Goal: Information Seeking & Learning: Learn about a topic

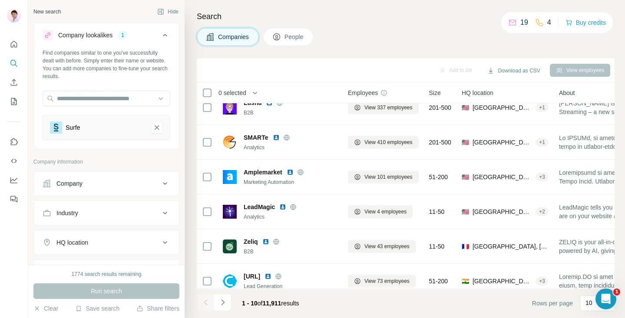
scroll to position [162, 0]
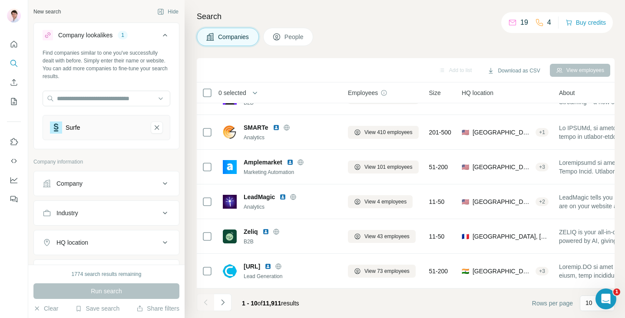
click at [224, 304] on icon "Navigate to next page" at bounding box center [222, 302] width 9 height 9
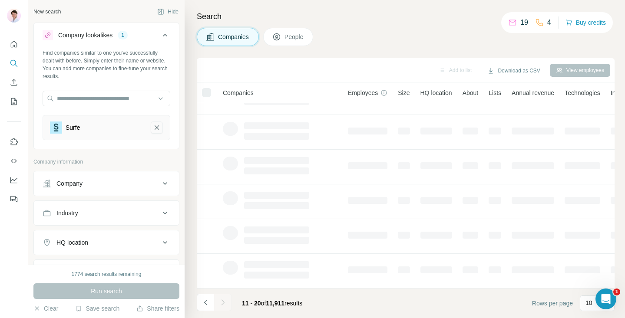
click at [154, 129] on icon "Surfe-remove-button" at bounding box center [157, 127] width 8 height 9
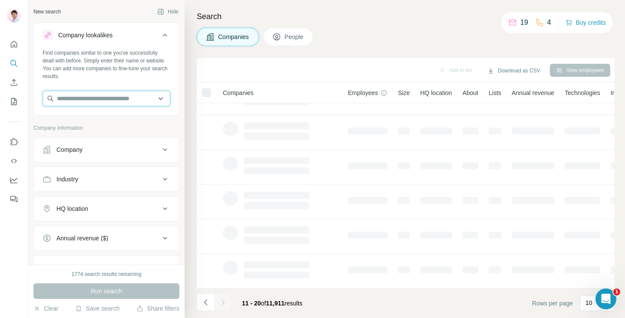
click at [107, 105] on input "text" at bounding box center [107, 99] width 128 height 16
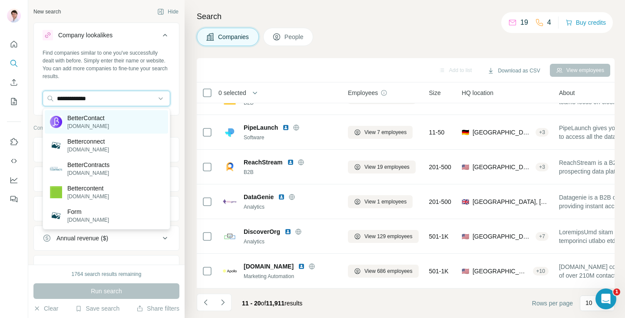
type input "**********"
click at [98, 121] on p "BetterContact" at bounding box center [88, 118] width 42 height 9
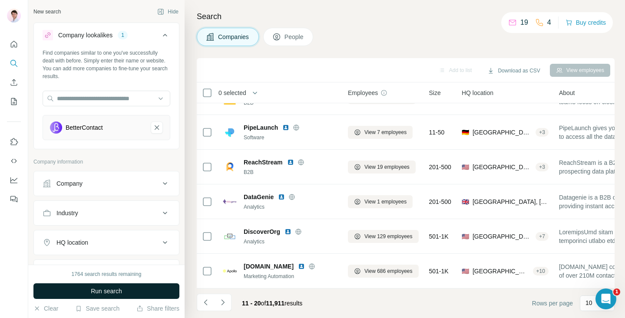
click at [129, 292] on button "Run search" at bounding box center [106, 292] width 146 height 16
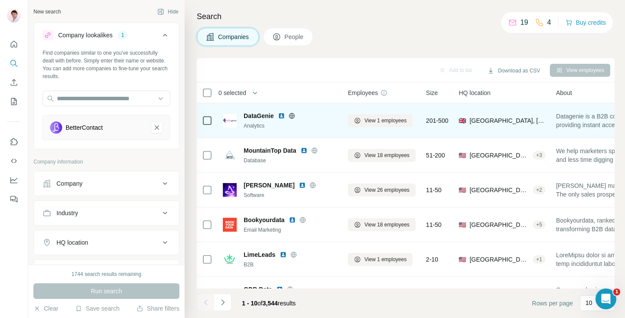
click at [282, 115] on img at bounding box center [281, 115] width 7 height 7
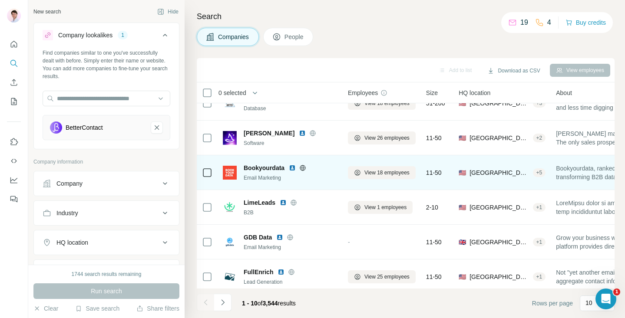
scroll to position [96, 0]
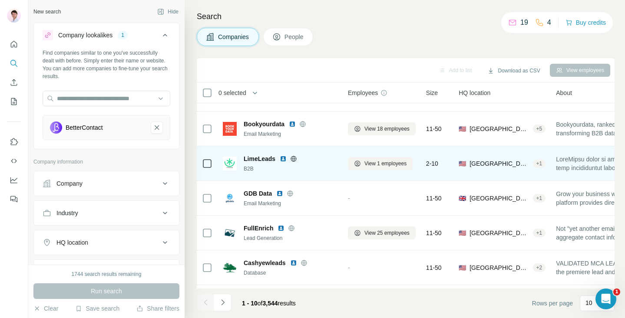
click at [284, 159] on img at bounding box center [283, 158] width 7 height 7
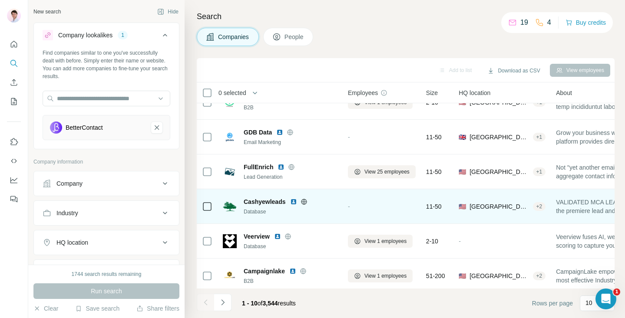
scroll to position [162, 0]
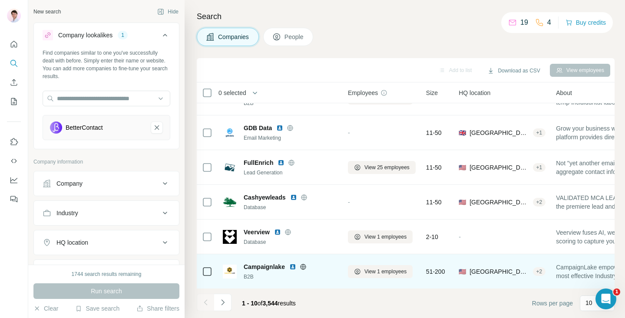
click at [293, 267] on img at bounding box center [292, 267] width 7 height 7
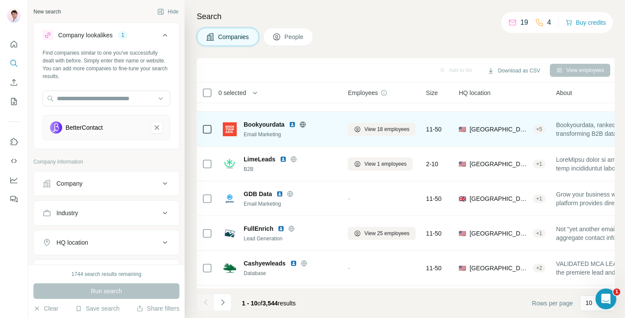
scroll to position [105, 0]
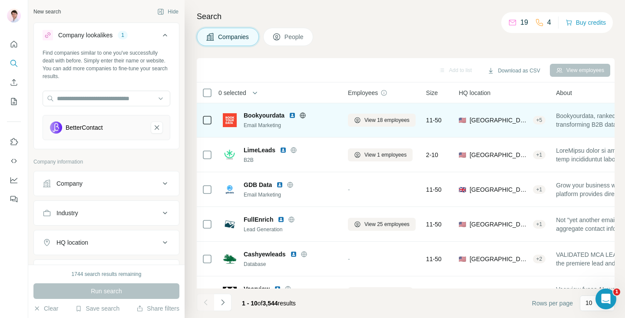
click at [290, 115] on img at bounding box center [292, 115] width 7 height 7
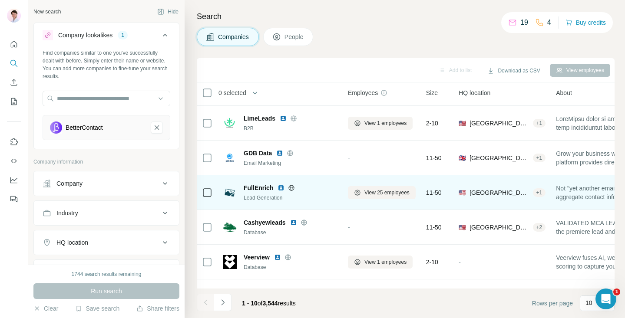
scroll to position [162, 0]
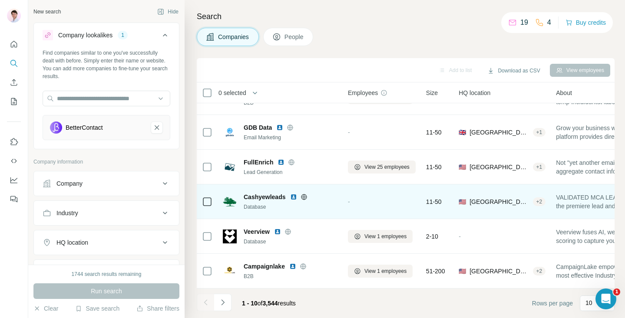
click at [294, 195] on img at bounding box center [293, 197] width 7 height 7
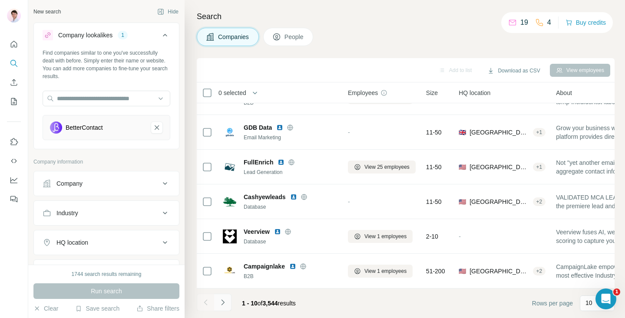
click at [225, 308] on button "Navigate to next page" at bounding box center [222, 302] width 17 height 17
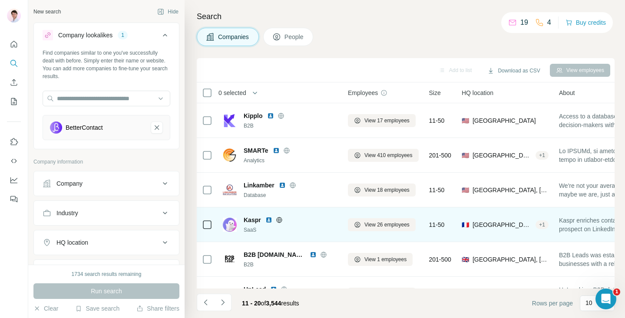
scroll to position [33, 0]
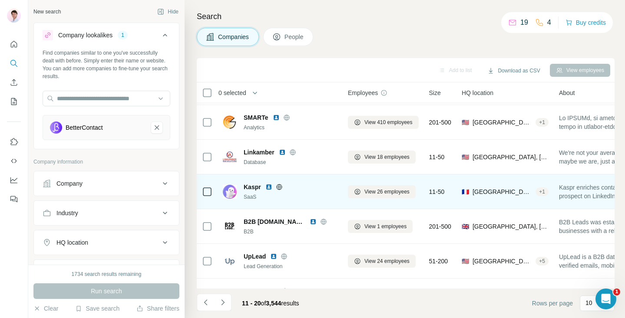
click at [270, 187] on img at bounding box center [268, 187] width 7 height 7
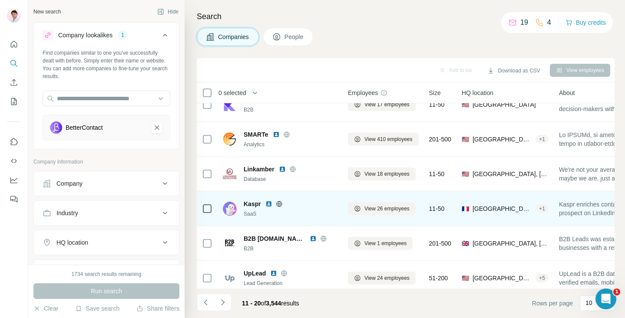
scroll to position [0, 0]
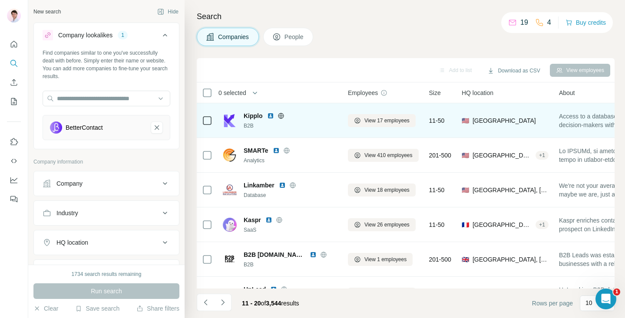
click at [270, 117] on img at bounding box center [270, 115] width 7 height 7
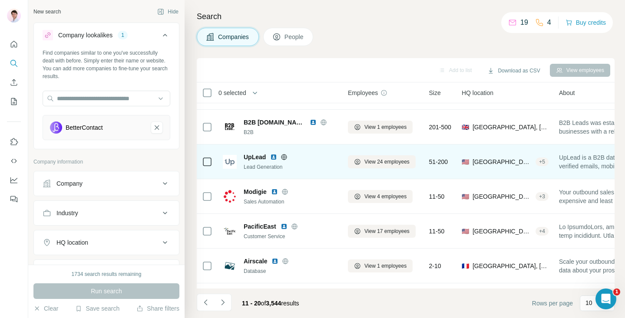
scroll to position [104, 0]
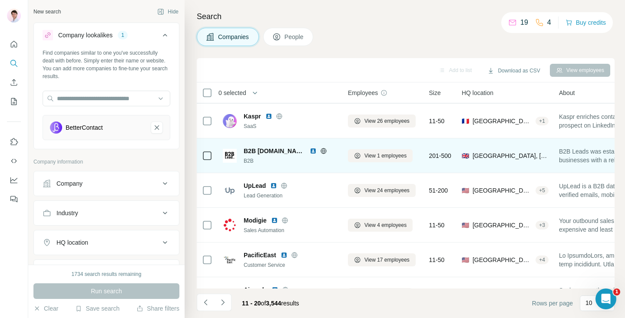
click at [310, 150] on img at bounding box center [313, 151] width 7 height 7
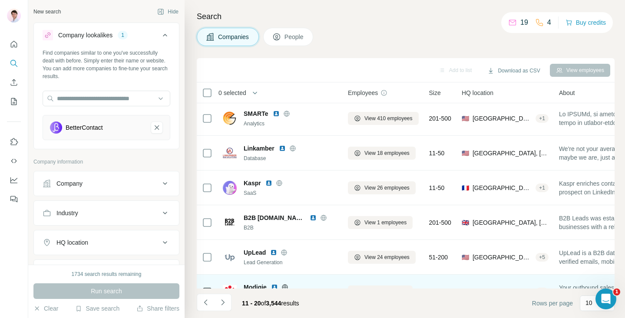
scroll to position [32, 0]
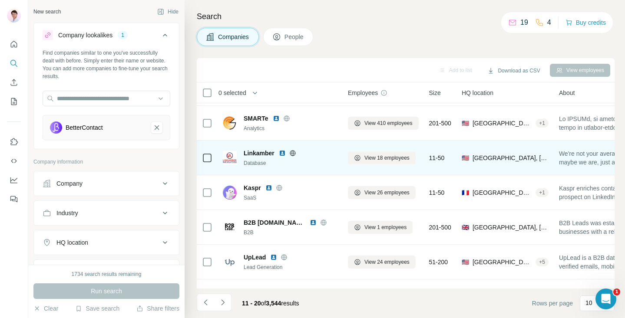
click at [281, 154] on img at bounding box center [282, 153] width 7 height 7
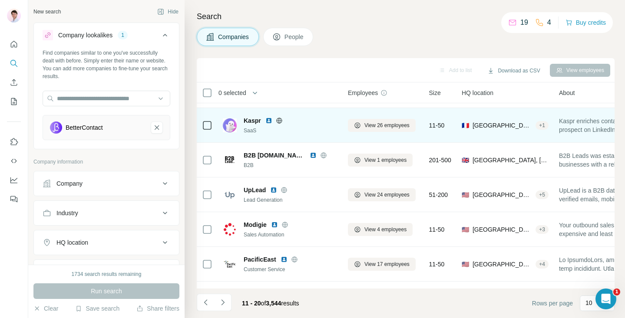
scroll to position [162, 0]
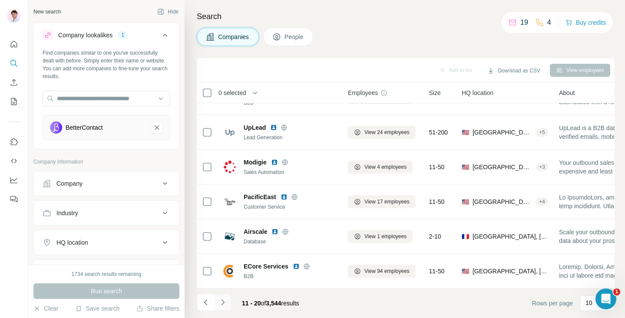
click at [223, 306] on icon "Navigate to next page" at bounding box center [222, 302] width 9 height 9
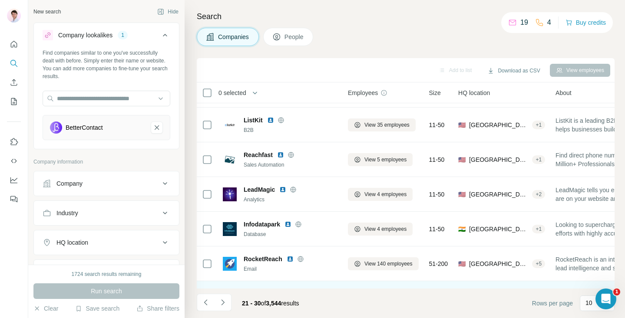
scroll to position [0, 0]
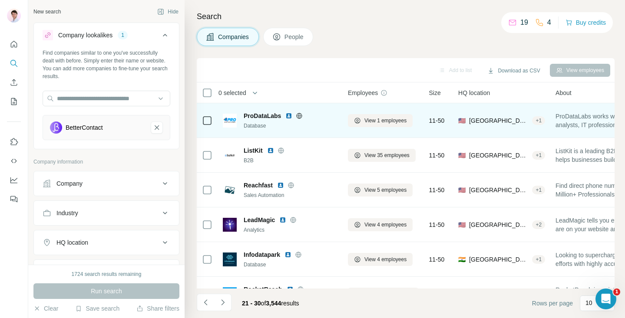
click at [289, 117] on img at bounding box center [288, 115] width 7 height 7
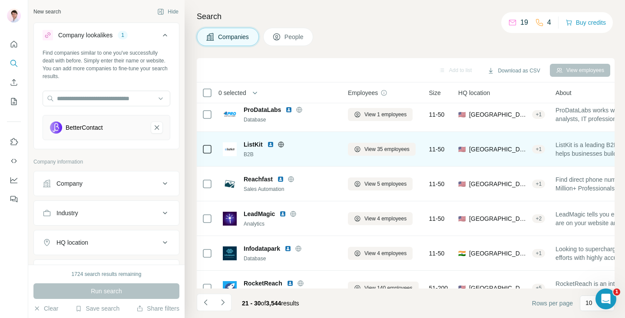
scroll to position [7, 0]
click at [270, 145] on img at bounding box center [270, 143] width 7 height 7
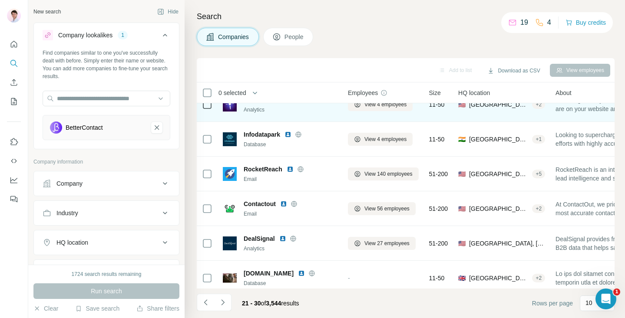
scroll to position [162, 0]
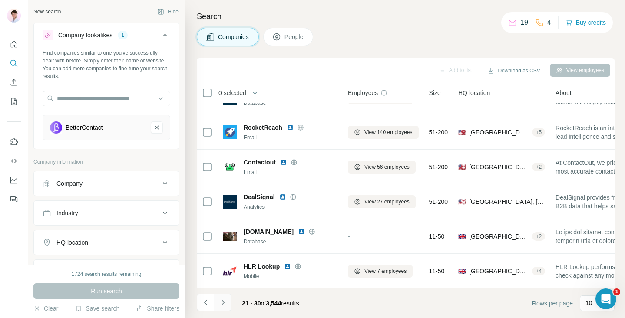
click at [224, 306] on icon "Navigate to next page" at bounding box center [222, 302] width 9 height 9
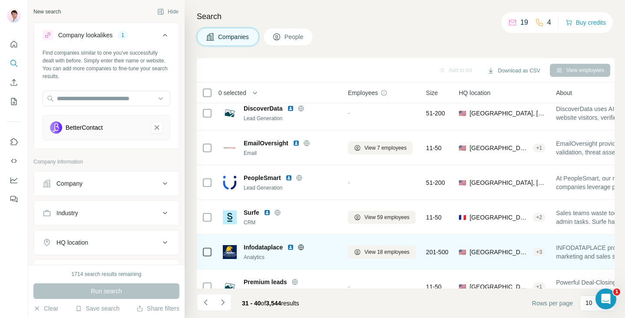
scroll to position [47, 0]
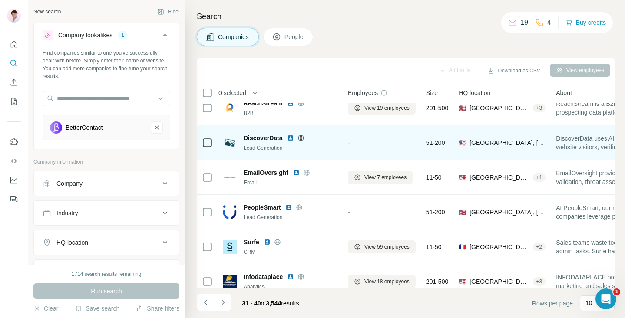
click at [292, 138] on img at bounding box center [290, 138] width 7 height 7
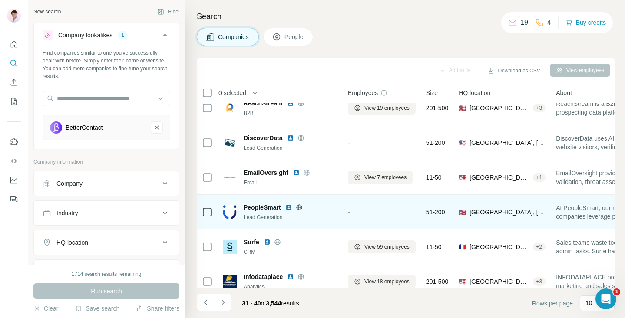
scroll to position [59, 0]
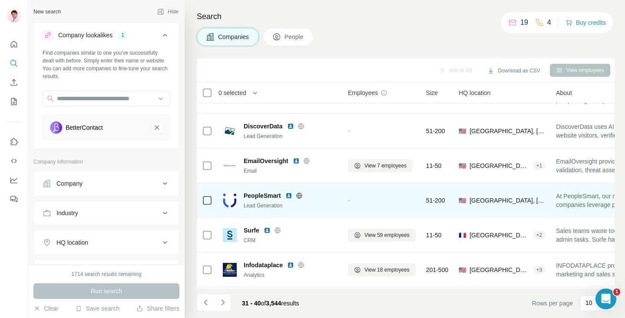
click at [288, 195] on img at bounding box center [288, 195] width 7 height 7
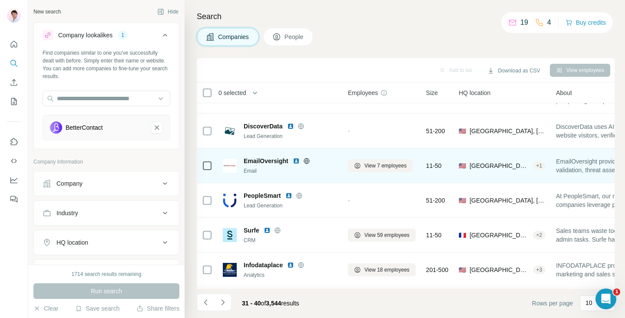
scroll to position [162, 0]
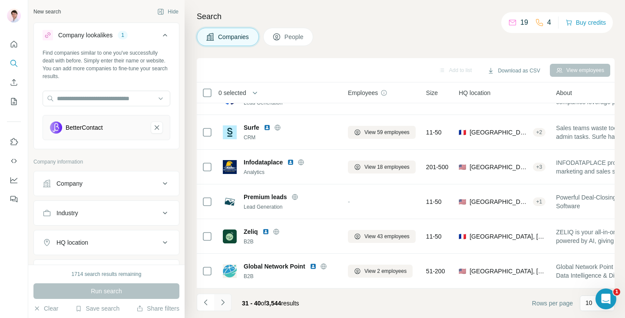
click at [224, 304] on icon "Navigate to next page" at bounding box center [222, 302] width 9 height 9
